Goal: Task Accomplishment & Management: Complete application form

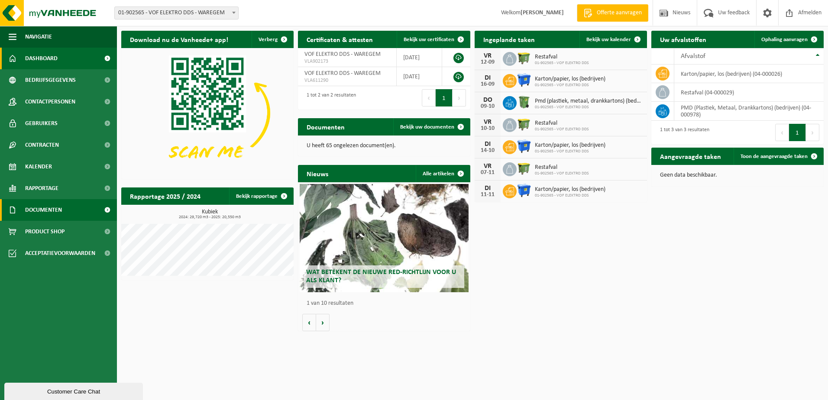
click at [57, 208] on span "Documenten" at bounding box center [43, 210] width 37 height 22
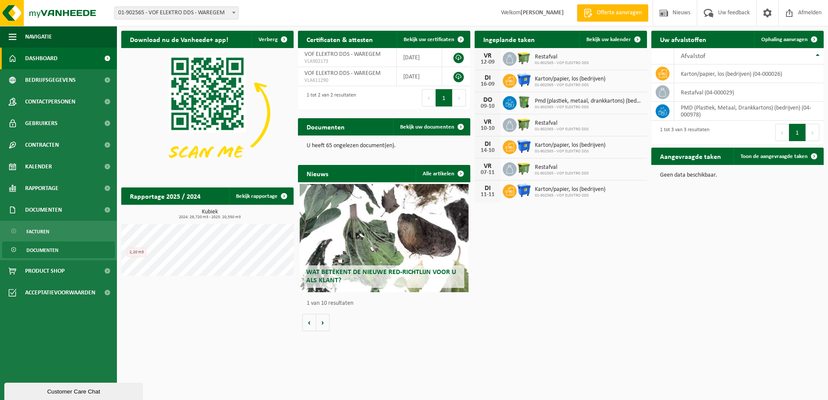
click at [48, 247] on span "Documenten" at bounding box center [42, 250] width 32 height 16
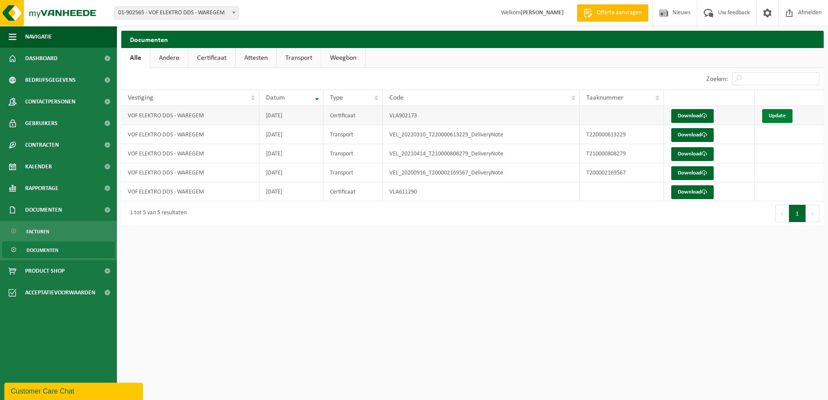
click at [778, 114] on link "Update" at bounding box center [777, 116] width 30 height 14
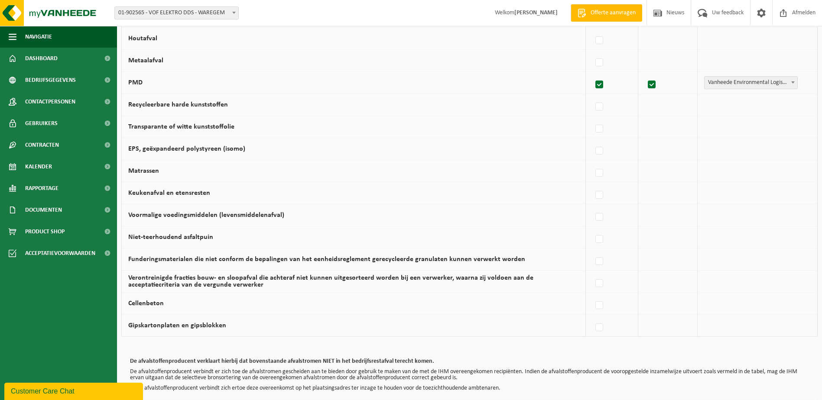
scroll to position [498, 0]
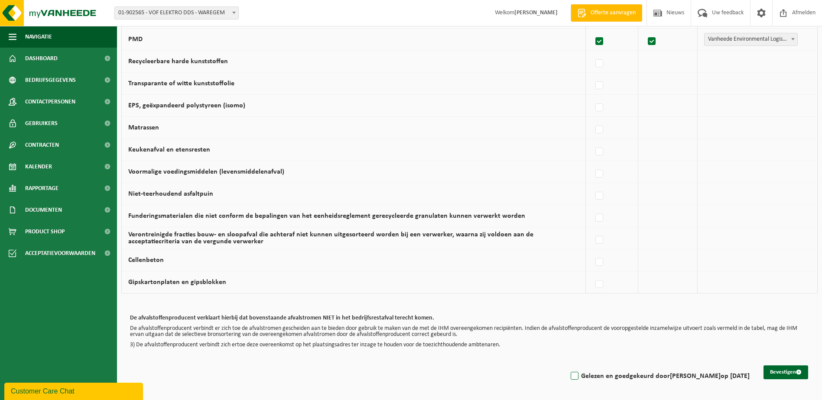
click at [577, 378] on label "Gelezen en goedgekeurd door Dirk De Smedt op 05/09/25" at bounding box center [659, 376] width 181 height 13
click at [567, 366] on input "Gelezen en goedgekeurd door Dirk De Smedt op 05/09/25" at bounding box center [567, 365] width 0 height 0
checkbox input "true"
click at [787, 371] on button "Bevestigen" at bounding box center [785, 373] width 45 height 14
